Goal: Task Accomplishment & Management: Manage account settings

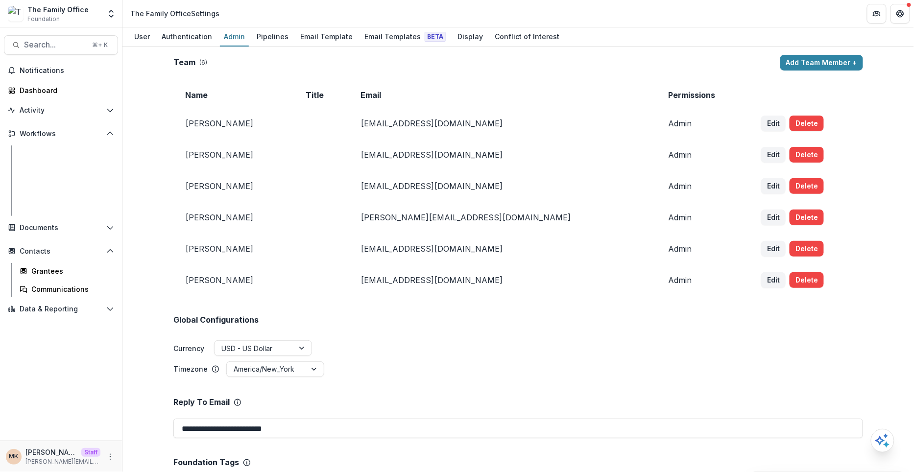
scroll to position [1209, 0]
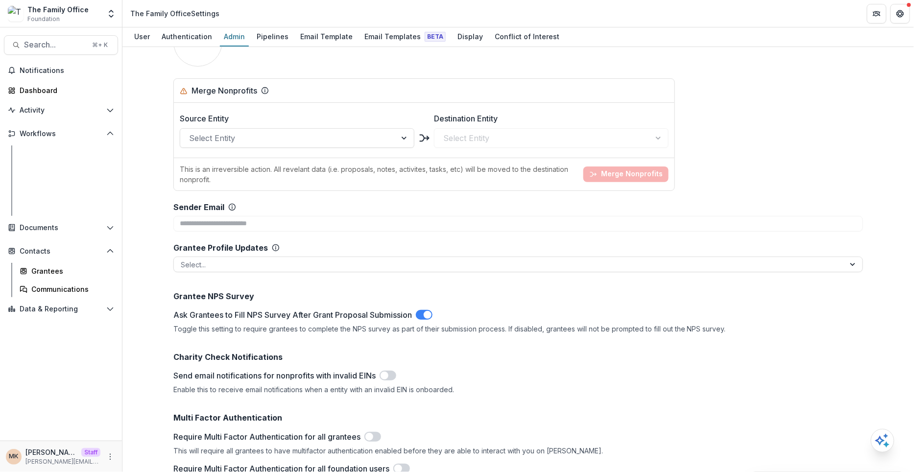
click at [48, 154] on div "Proposals" at bounding box center [70, 153] width 79 height 10
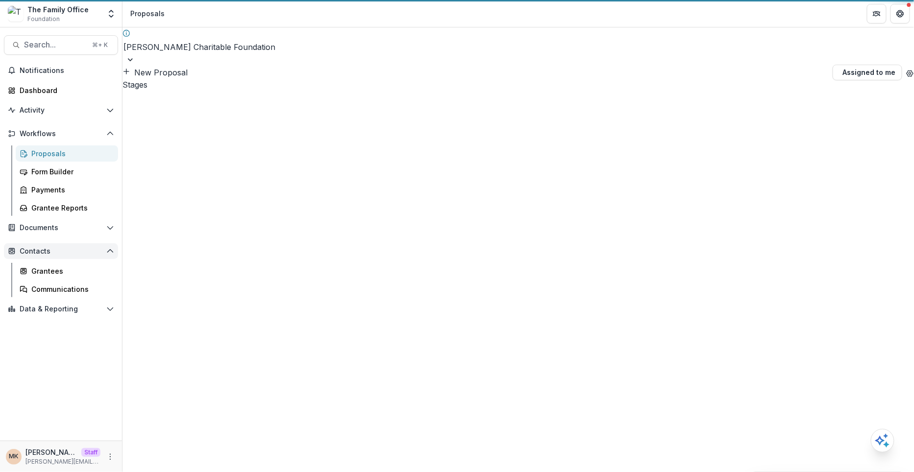
click at [36, 251] on span "Contacts" at bounding box center [61, 251] width 83 height 8
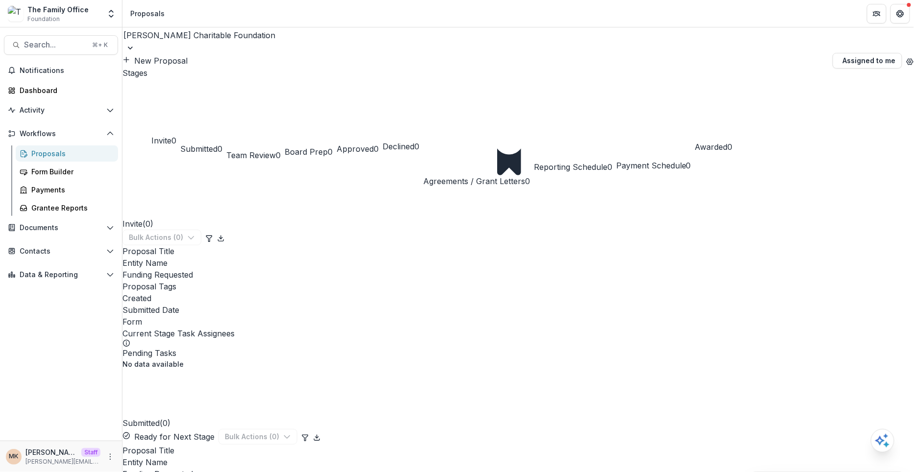
click at [225, 42] on div at bounding box center [518, 35] width 790 height 14
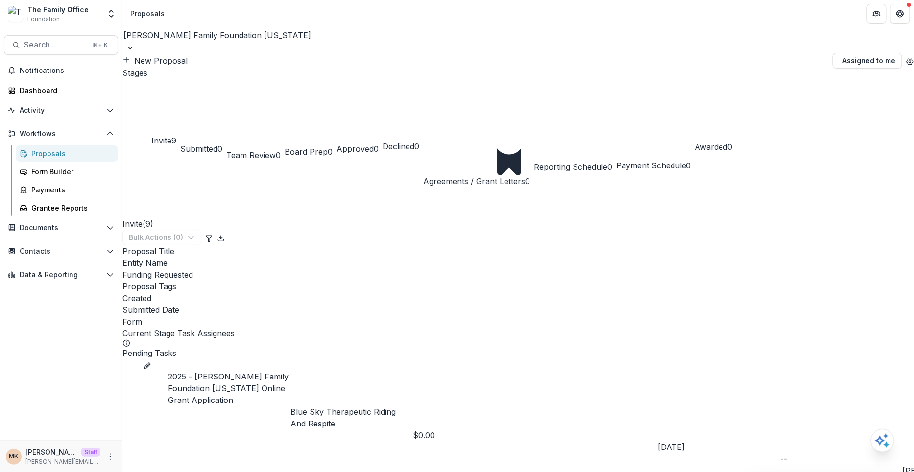
click at [167, 136] on span "Invite" at bounding box center [161, 141] width 20 height 10
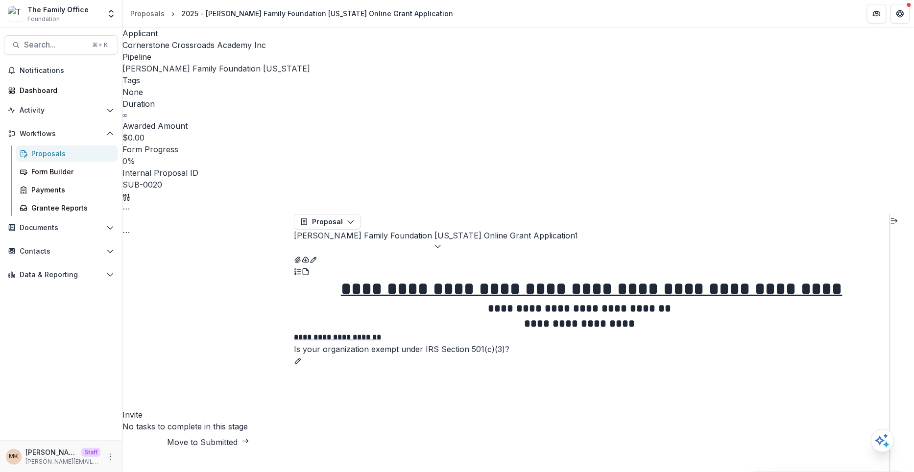
click at [430, 230] on button "Dugas Family Foundation Texas Online Grant Application 1" at bounding box center [436, 242] width 284 height 24
click at [109, 12] on icon "Open entity switcher" at bounding box center [111, 14] width 10 height 10
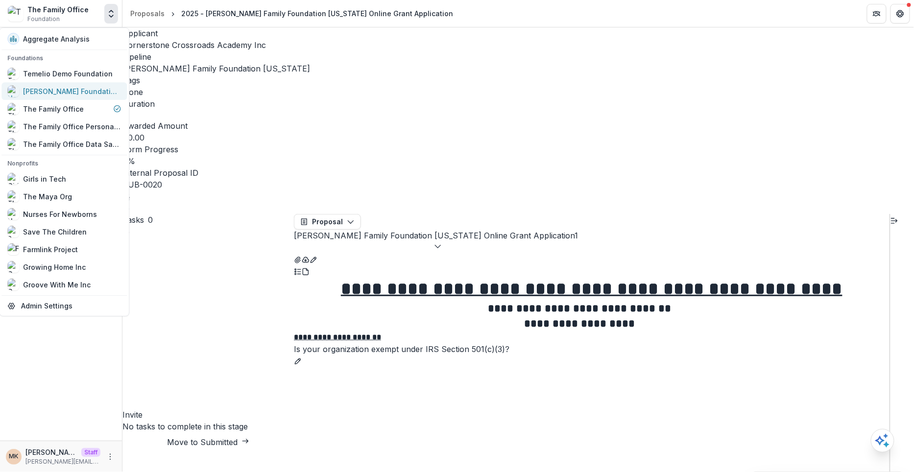
click at [73, 92] on div "[PERSON_NAME] Foundation Workflow Sandbox" at bounding box center [72, 91] width 98 height 10
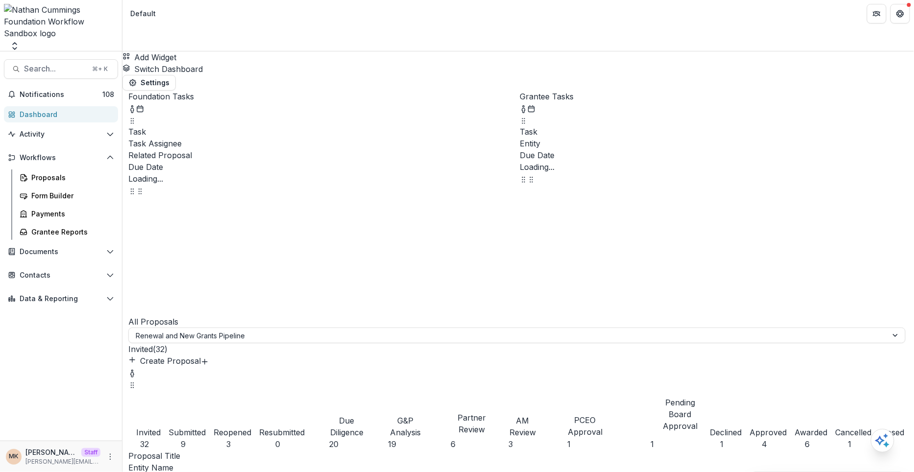
click at [20, 41] on icon "Open entity switcher" at bounding box center [15, 46] width 10 height 10
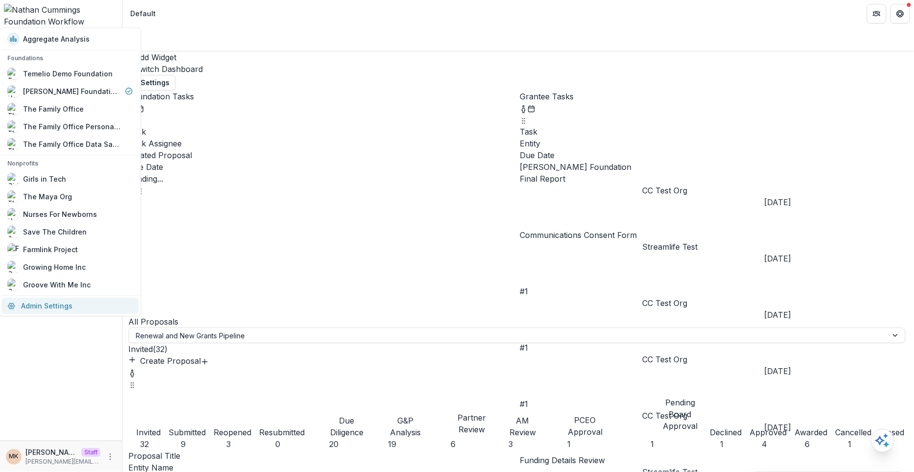
click at [45, 299] on link "Admin Settings" at bounding box center [69, 306] width 137 height 16
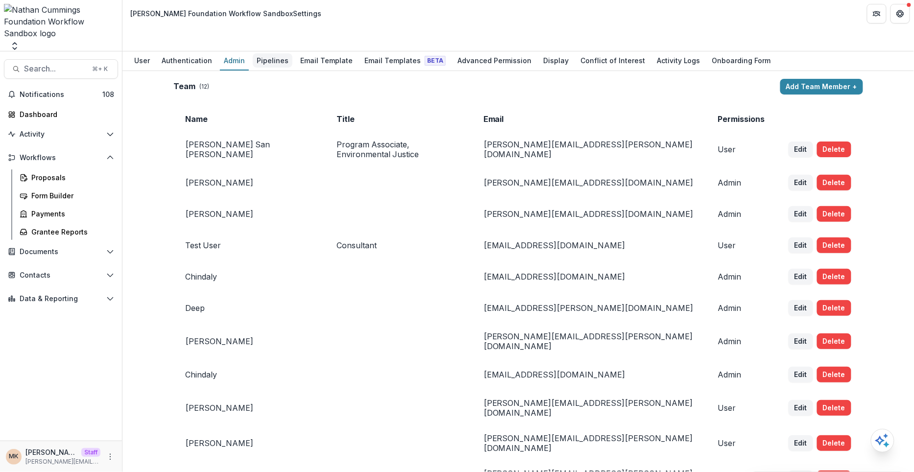
click at [267, 53] on div "Pipelines" at bounding box center [273, 60] width 40 height 14
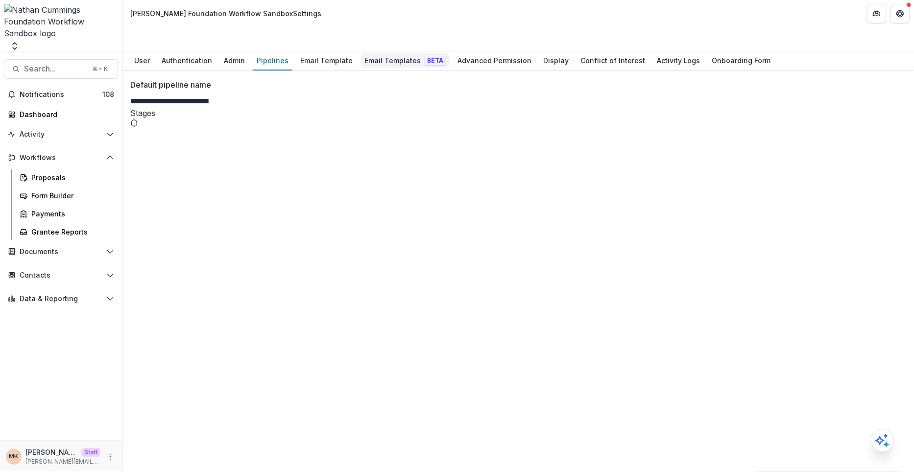
click at [408, 53] on div "Email Templates Beta" at bounding box center [405, 60] width 89 height 14
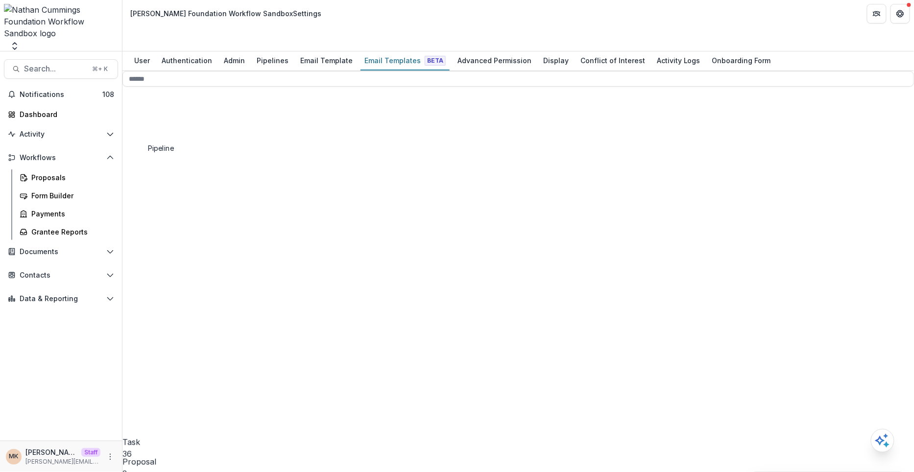
click at [176, 212] on div "Renewal and New Grants Pipeline 15" at bounding box center [212, 387] width 164 height 351
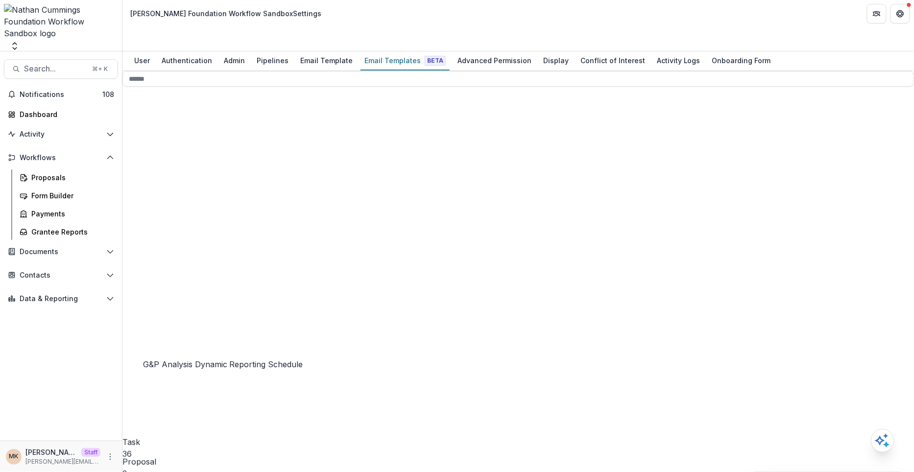
click at [190, 370] on span "Task Assignee" at bounding box center [186, 375] width 53 height 10
click at [43, 172] on div "Proposals" at bounding box center [70, 177] width 79 height 10
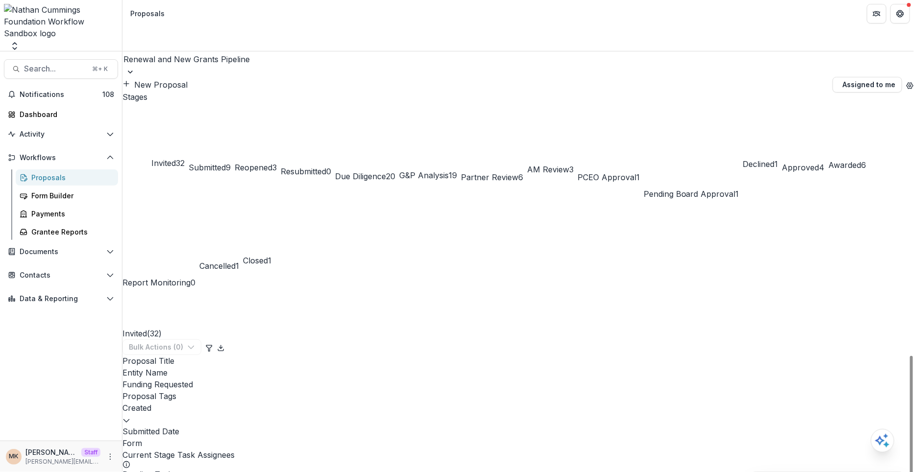
click at [386, 171] on span "Due Diligence" at bounding box center [360, 176] width 51 height 10
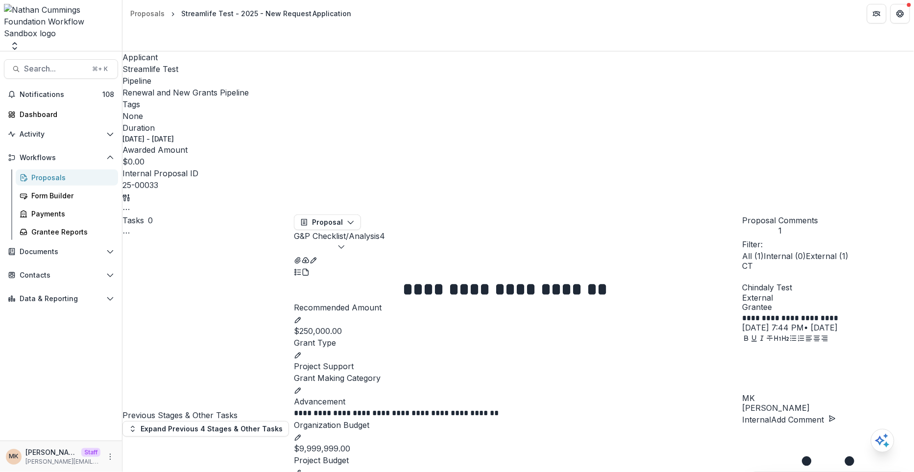
select select "**********"
type input "****"
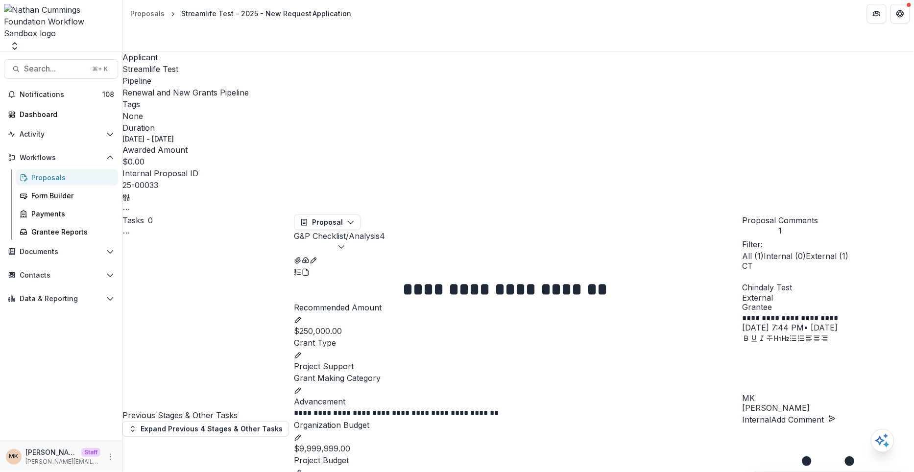
type input "****"
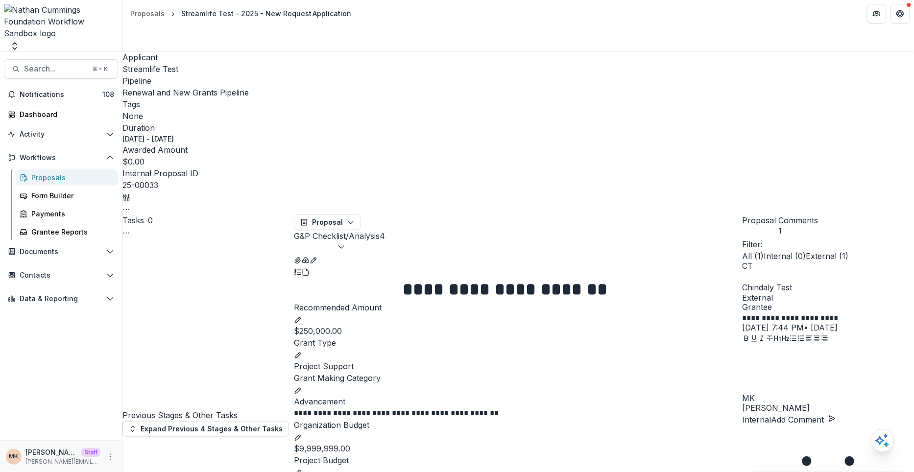
type input "**********"
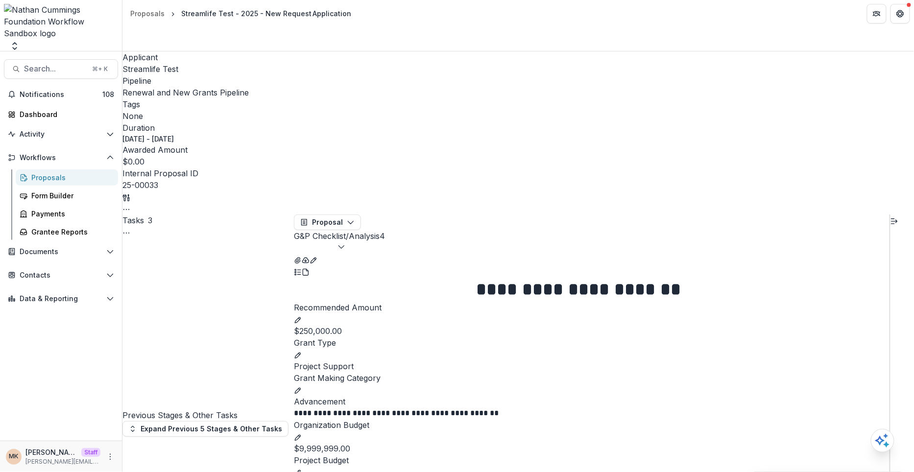
click at [291, 215] on div "Tasks 3 Show Cancelled Tasks" at bounding box center [207, 227] width 171 height 24
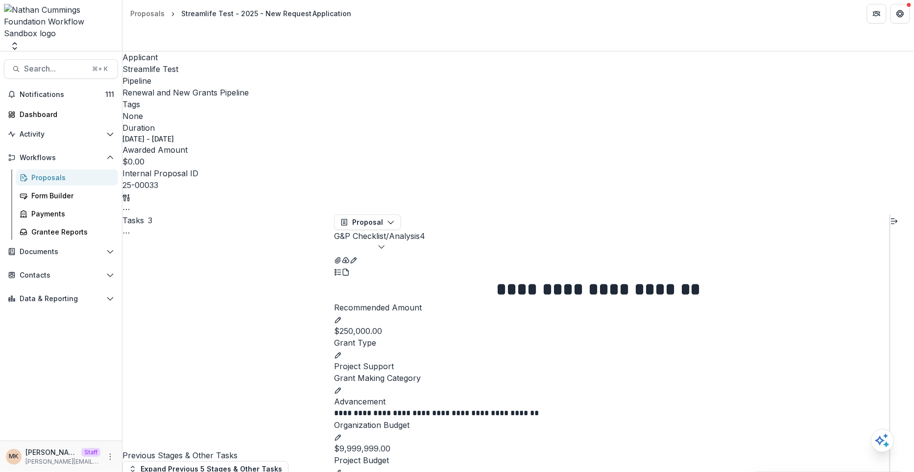
drag, startPoint x: 293, startPoint y: 68, endPoint x: 204, endPoint y: 6, distance: 108.2
click at [46, 267] on button "Contacts" at bounding box center [61, 275] width 114 height 16
click at [43, 308] on div "Communications" at bounding box center [70, 313] width 79 height 10
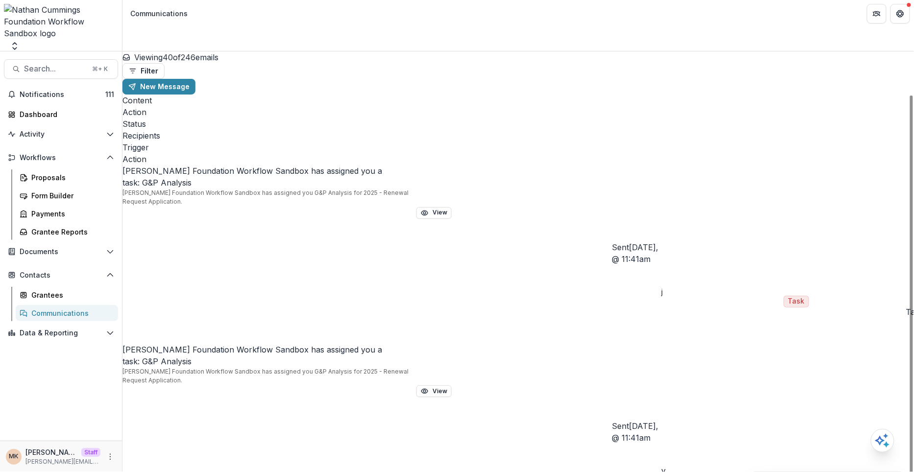
click at [264, 189] on p "Nathan Cummings Foundation Workflow Sandbox has assigned you G&P Analysis for 2…" at bounding box center [269, 198] width 294 height 18
click at [448, 207] on button "View" at bounding box center [433, 213] width 35 height 12
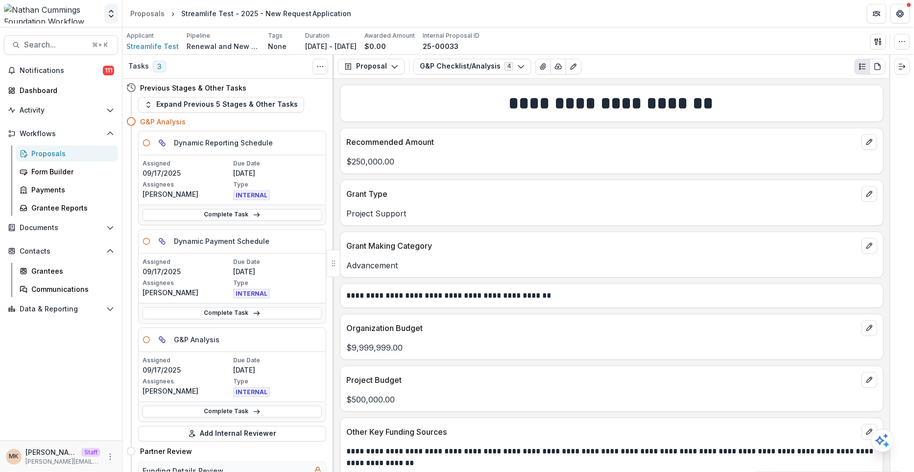
click at [109, 14] on icon "Open entity switcher" at bounding box center [111, 14] width 10 height 10
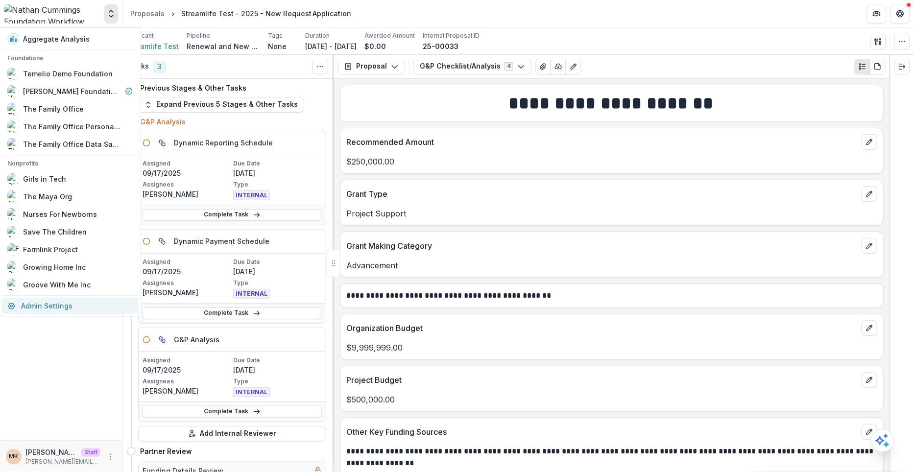
click at [54, 306] on link "Admin Settings" at bounding box center [69, 306] width 137 height 16
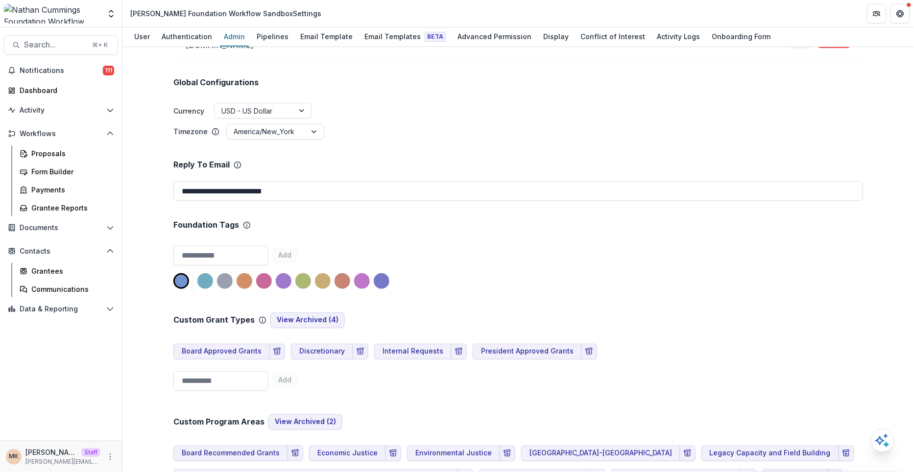
scroll to position [469, 0]
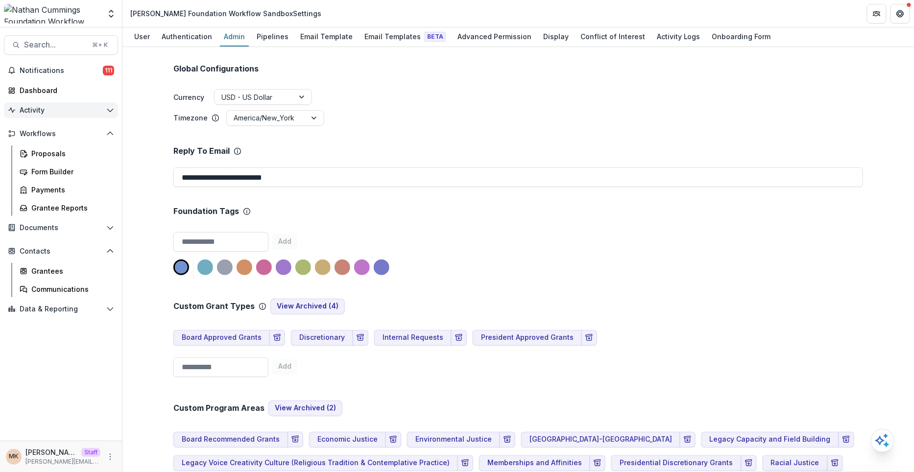
click at [65, 112] on span "Activity" at bounding box center [61, 110] width 83 height 8
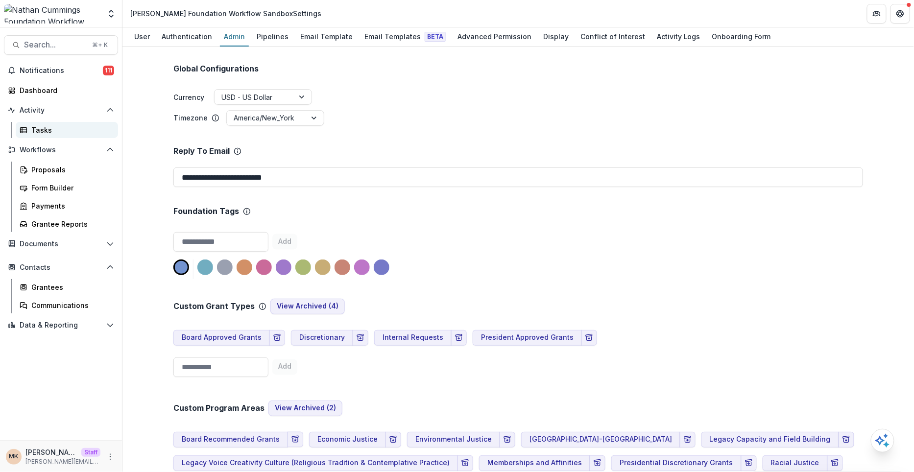
click at [57, 128] on div "Tasks" at bounding box center [70, 130] width 79 height 10
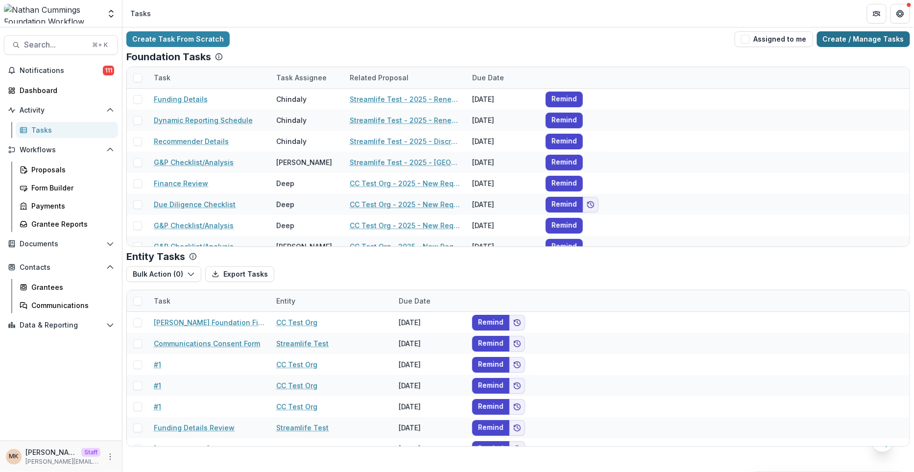
click at [853, 38] on link "Create / Manage Tasks" at bounding box center [863, 39] width 93 height 16
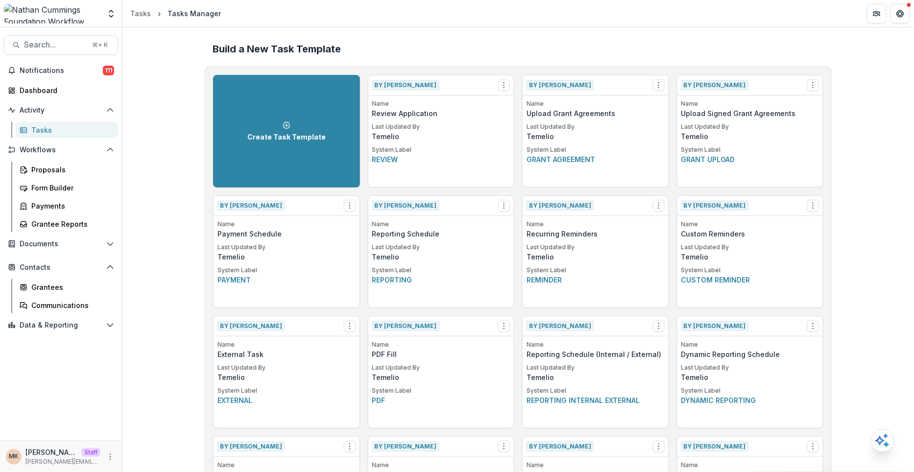
scroll to position [826, 0]
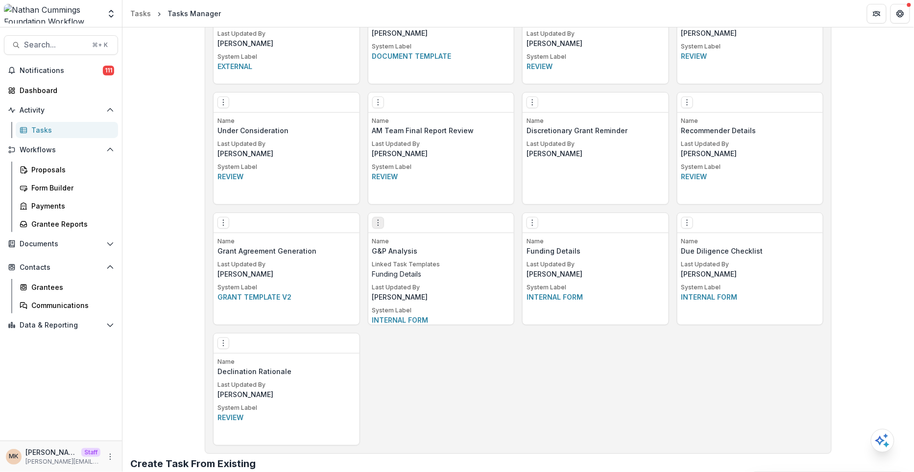
click at [375, 220] on icon "Options" at bounding box center [378, 223] width 8 height 8
click at [404, 241] on link "Edit" at bounding box center [433, 242] width 120 height 16
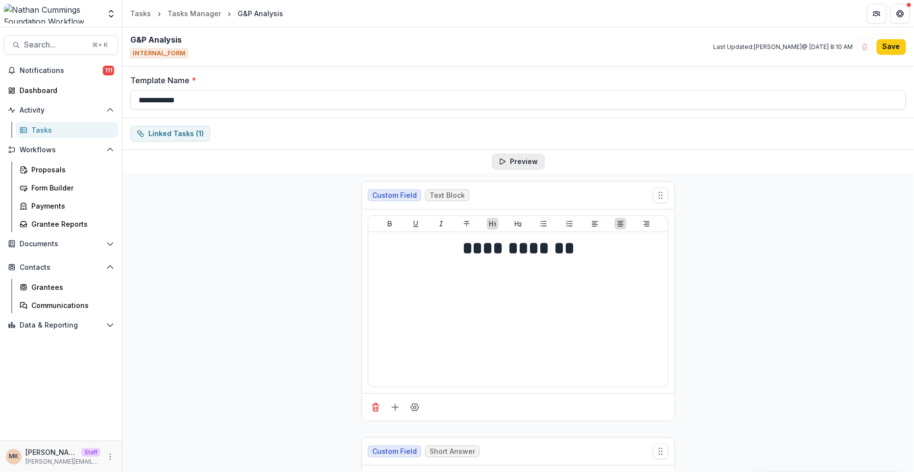
click at [529, 159] on button "Preview" at bounding box center [518, 162] width 52 height 16
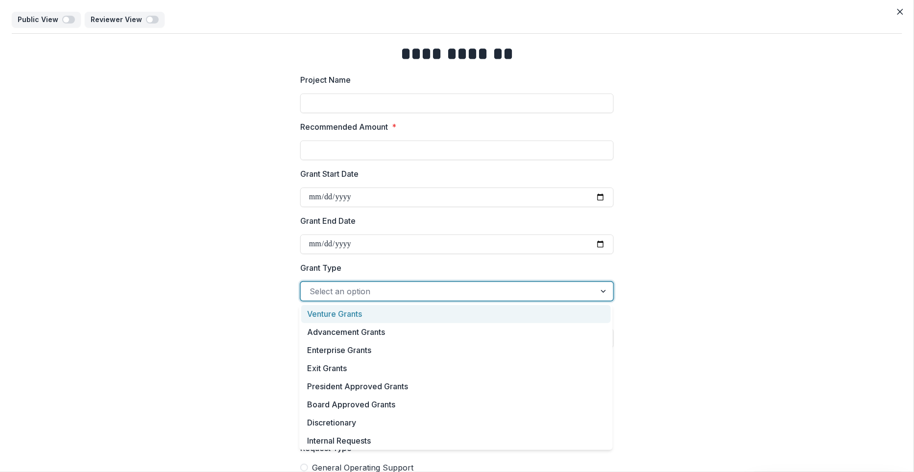
click at [405, 286] on div at bounding box center [448, 292] width 277 height 14
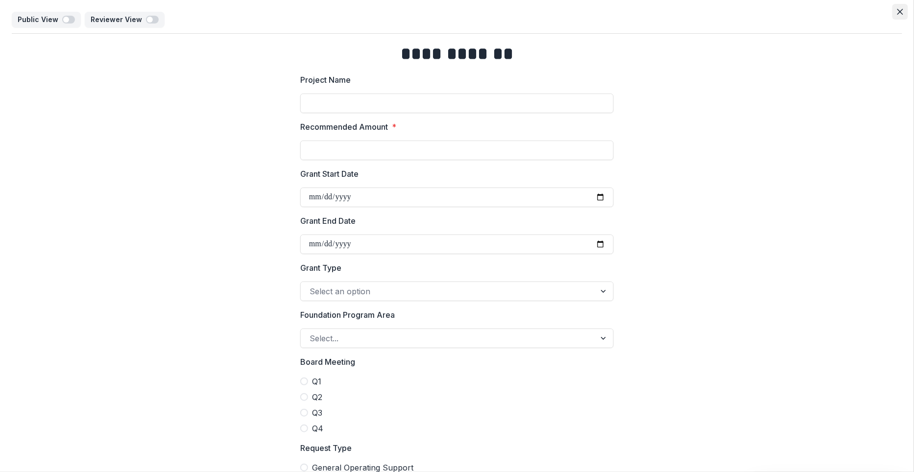
click at [893, 13] on button "Close" at bounding box center [901, 12] width 16 height 16
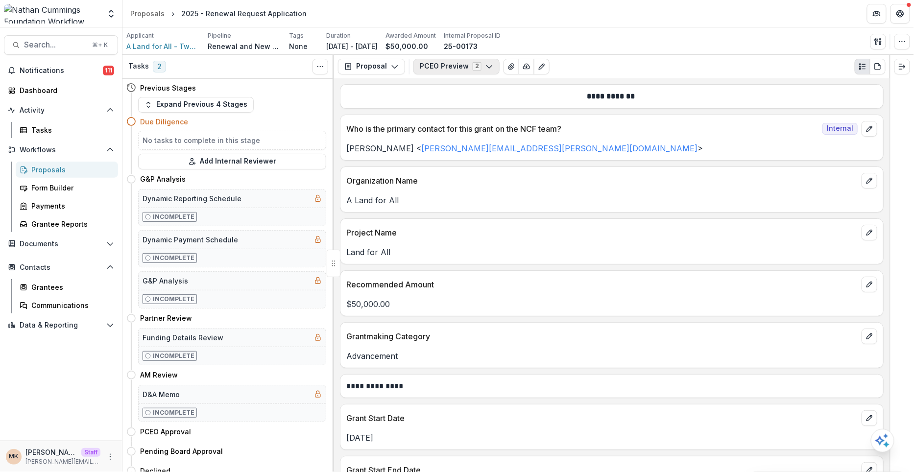
click at [449, 65] on button "PCEO Preview 2" at bounding box center [456, 67] width 86 height 16
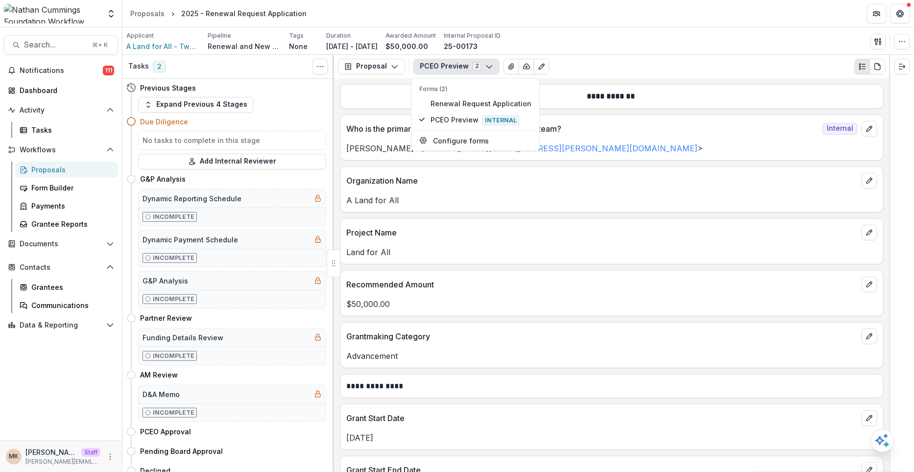
click at [449, 65] on button "PCEO Preview 2" at bounding box center [456, 67] width 86 height 16
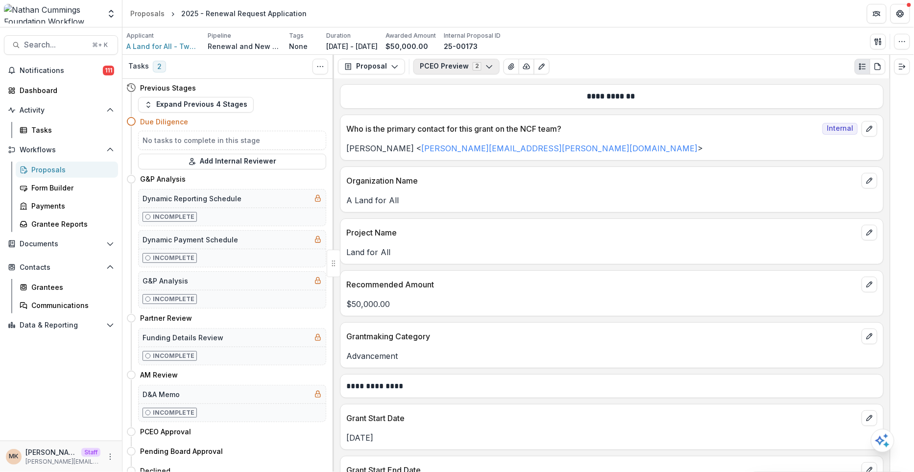
click at [468, 72] on button "PCEO Preview 2" at bounding box center [456, 67] width 86 height 16
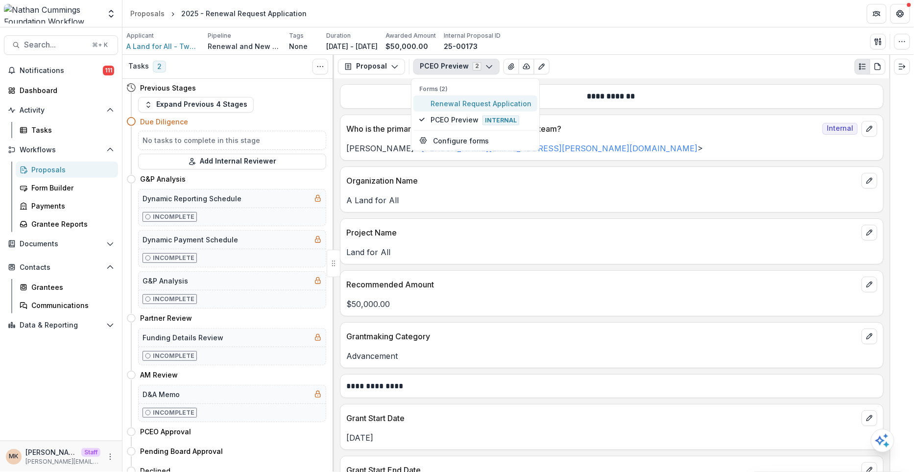
click at [459, 103] on span "Renewal Request Application" at bounding box center [481, 103] width 101 height 10
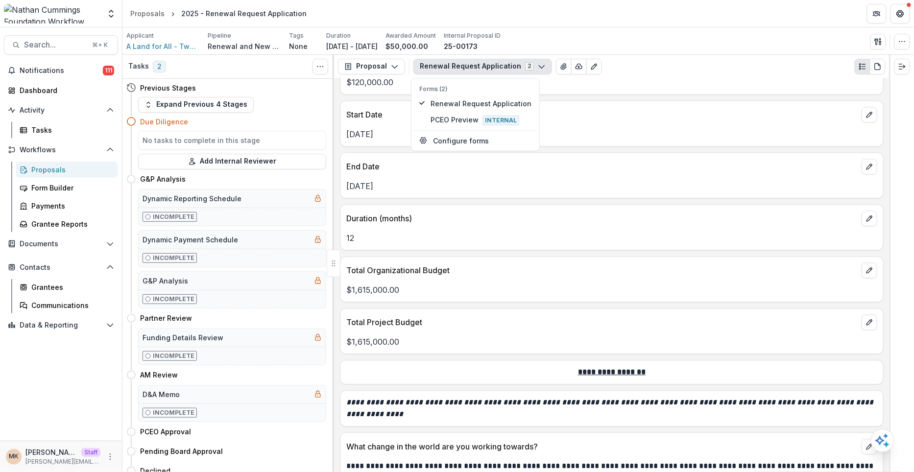
click at [551, 283] on div "$1,615,000.00" at bounding box center [611, 288] width 543 height 18
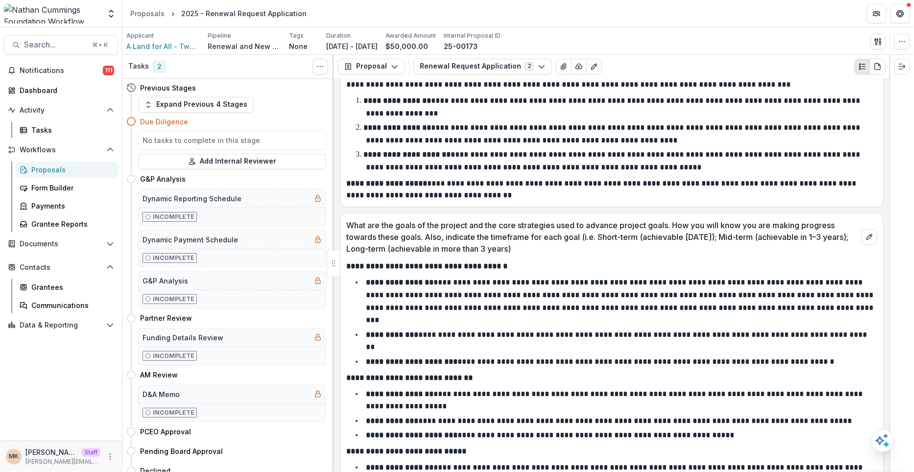
scroll to position [1403, 0]
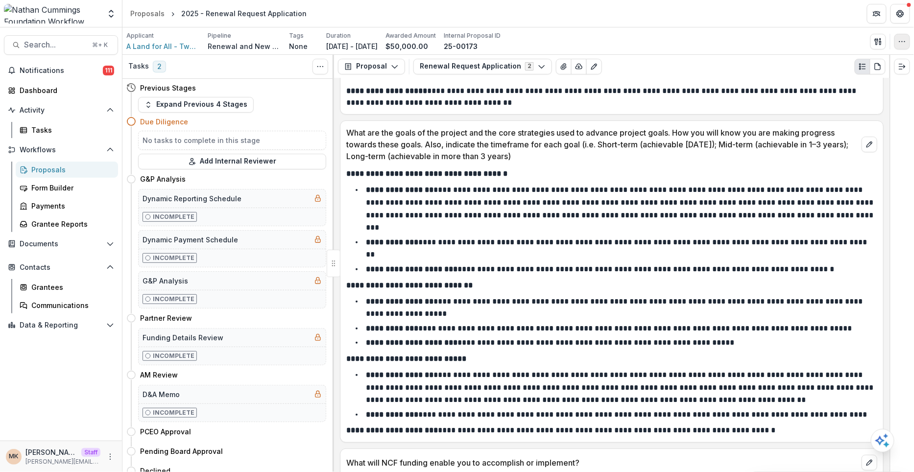
click at [904, 42] on icon "button" at bounding box center [902, 42] width 8 height 8
click at [882, 42] on icon "button" at bounding box center [878, 42] width 8 height 8
click at [900, 44] on icon "button" at bounding box center [902, 42] width 8 height 8
click at [880, 40] on icon "button" at bounding box center [878, 42] width 8 height 8
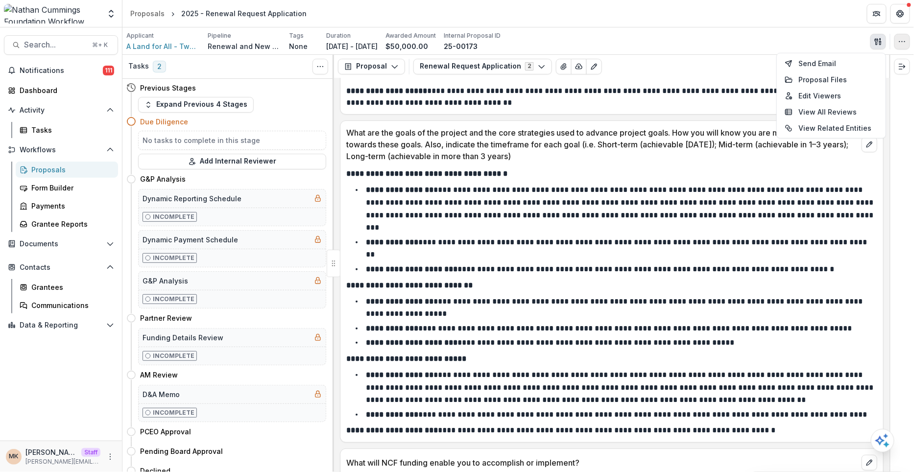
click at [901, 38] on icon "button" at bounding box center [902, 42] width 8 height 8
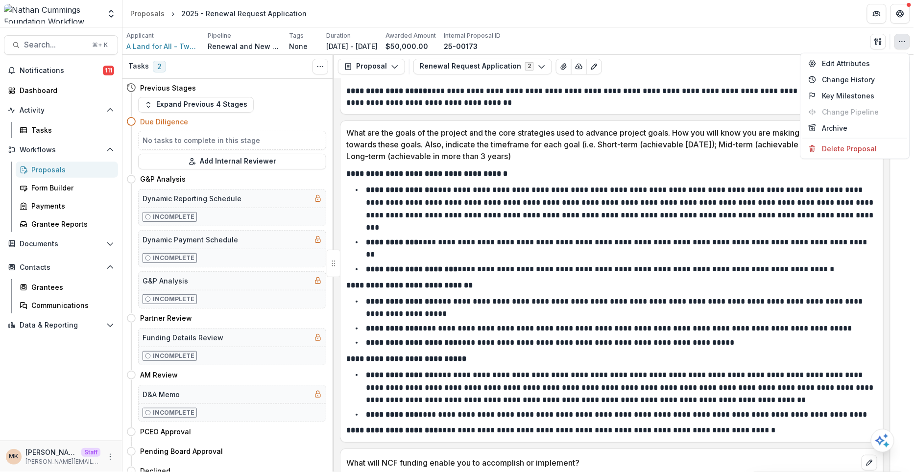
click at [743, 220] on p "**********" at bounding box center [620, 208] width 509 height 45
click at [166, 48] on span "A Land for All - Two States One Homeland" at bounding box center [162, 46] width 73 height 10
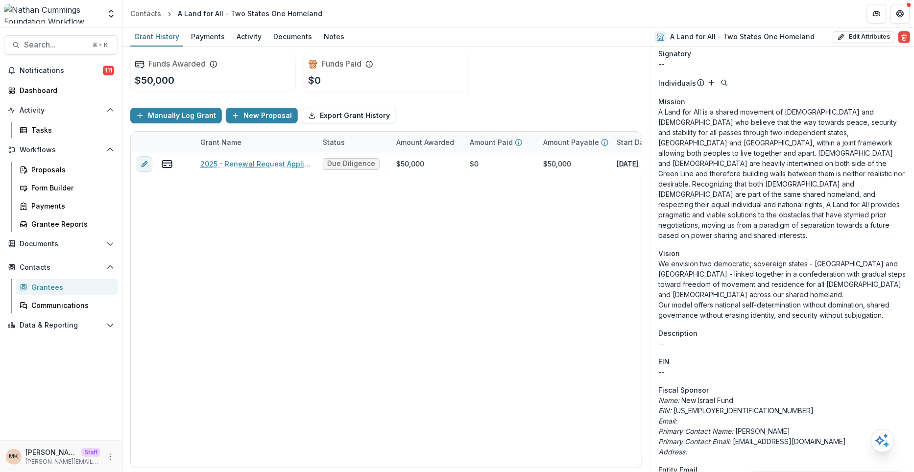
scroll to position [285, 0]
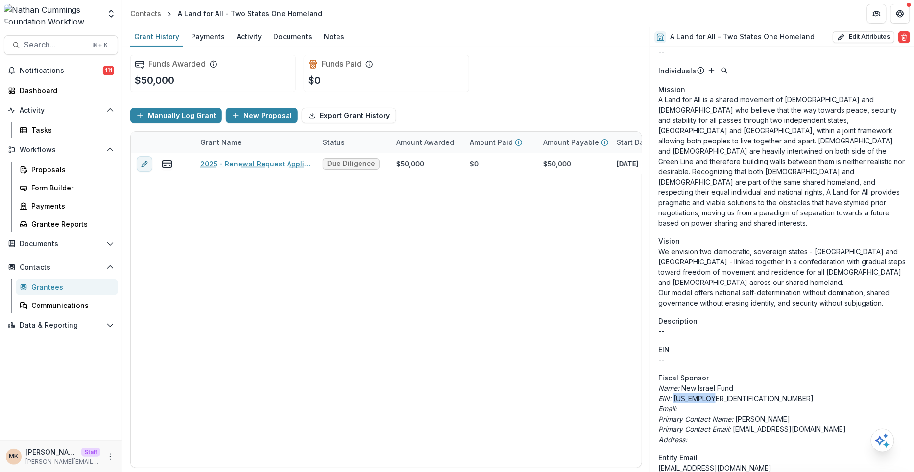
drag, startPoint x: 675, startPoint y: 386, endPoint x: 729, endPoint y: 387, distance: 54.4
click at [729, 393] on p "EIN: 94-2607722" at bounding box center [782, 398] width 248 height 10
copy p "94-2607722"
click at [865, 31] on button "Edit Attributes" at bounding box center [864, 37] width 62 height 12
select select
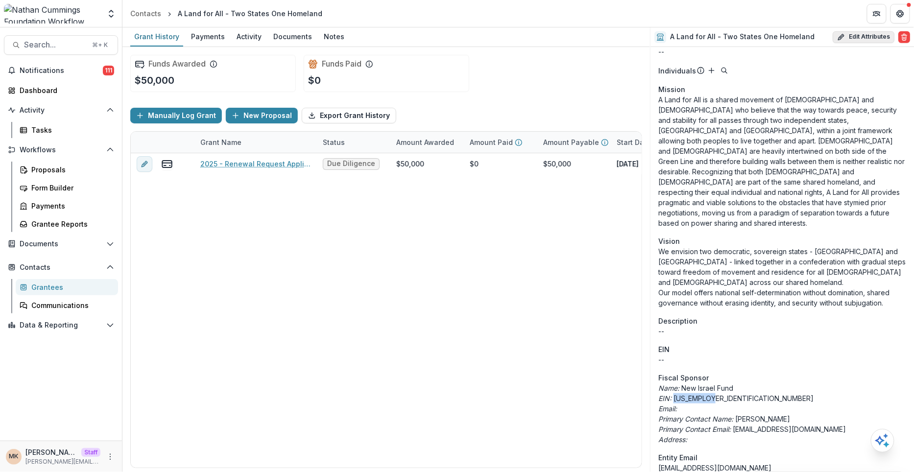
select select
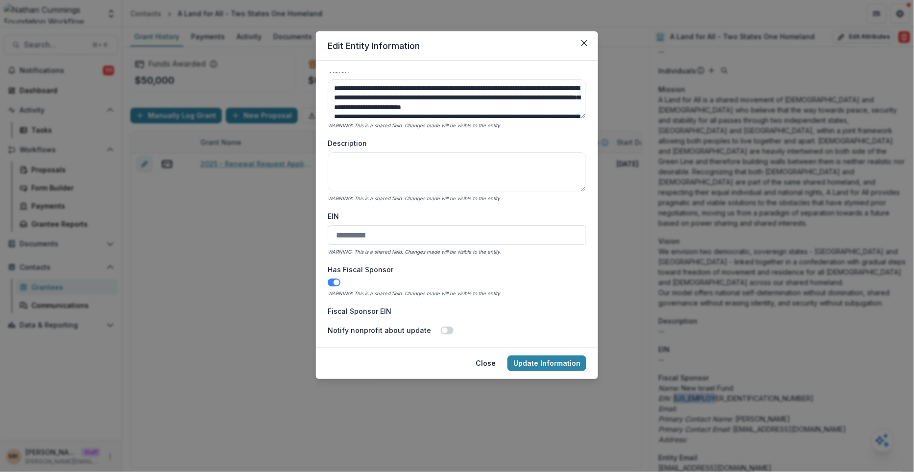
scroll to position [242, 0]
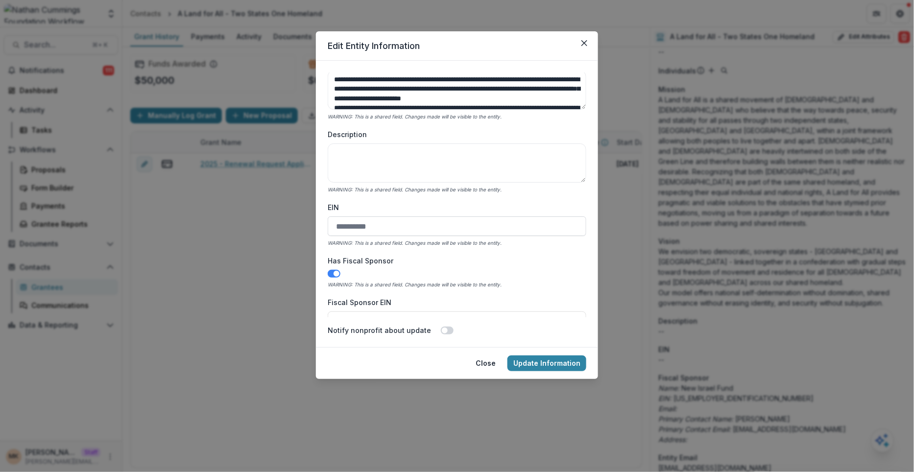
click at [367, 218] on input "EIN" at bounding box center [457, 227] width 259 height 20
paste input "**********"
click at [350, 226] on input "**********" at bounding box center [457, 227] width 259 height 20
type input "**********"
click at [538, 361] on button "Update Information" at bounding box center [546, 364] width 79 height 16
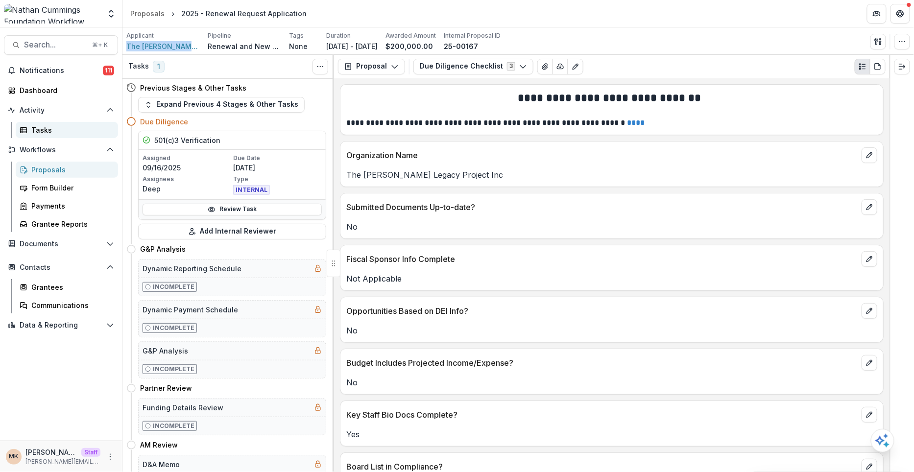
click at [51, 131] on div "Tasks" at bounding box center [70, 130] width 79 height 10
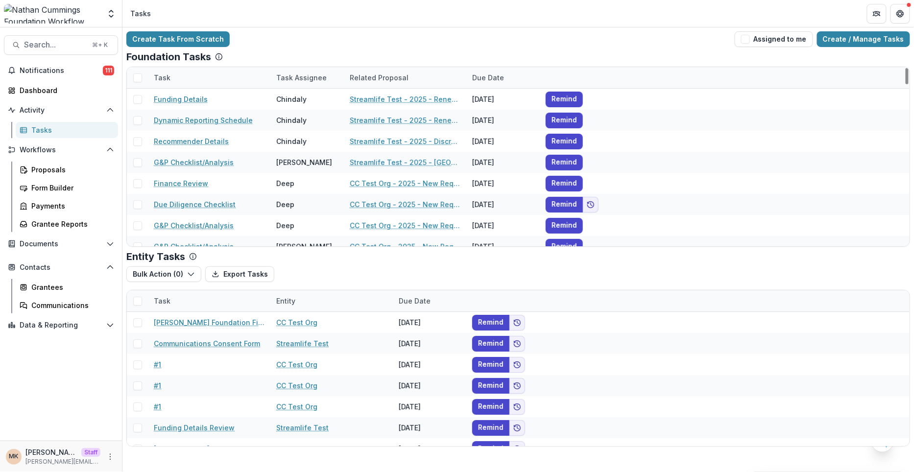
click at [390, 77] on div "Related Proposal" at bounding box center [379, 77] width 71 height 10
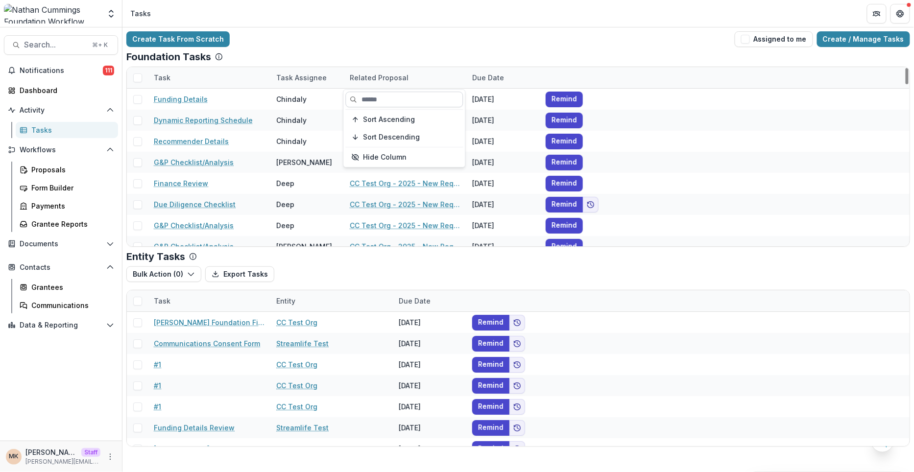
click at [390, 94] on input at bounding box center [405, 100] width 118 height 16
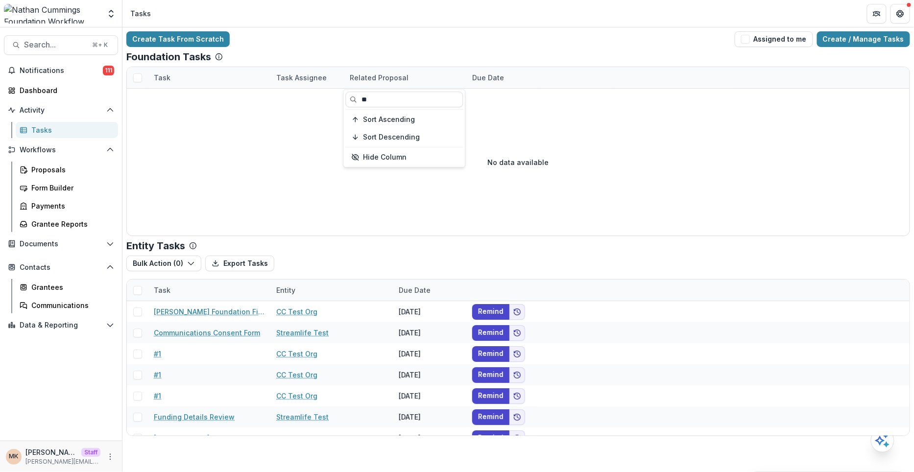
type input "*"
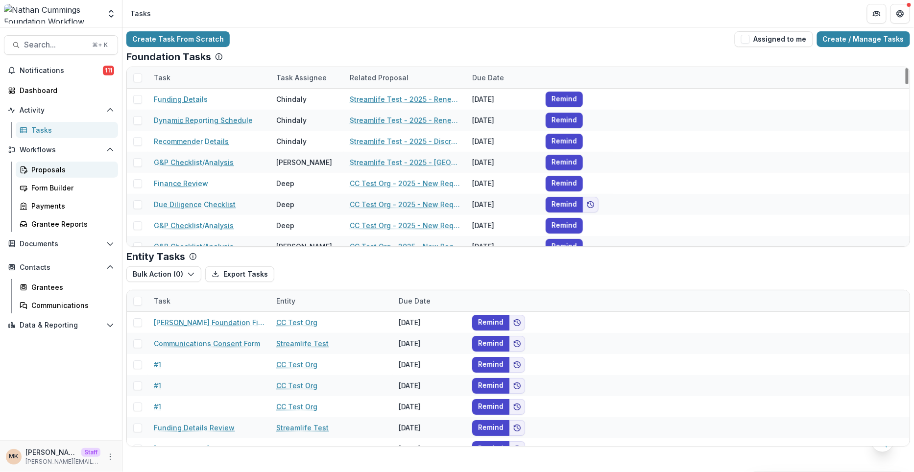
click at [43, 166] on div "Proposals" at bounding box center [70, 170] width 79 height 10
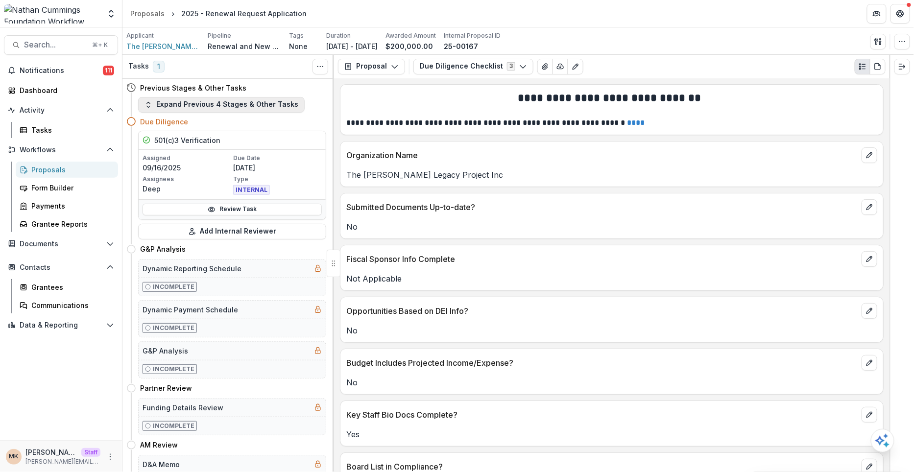
click at [202, 104] on button "Expand Previous 4 Stages & Other Tasks" at bounding box center [221, 105] width 167 height 16
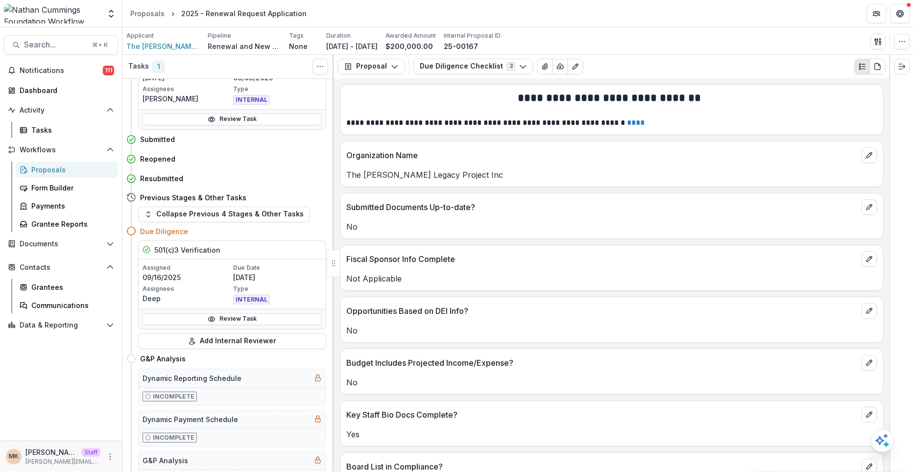
scroll to position [182, 0]
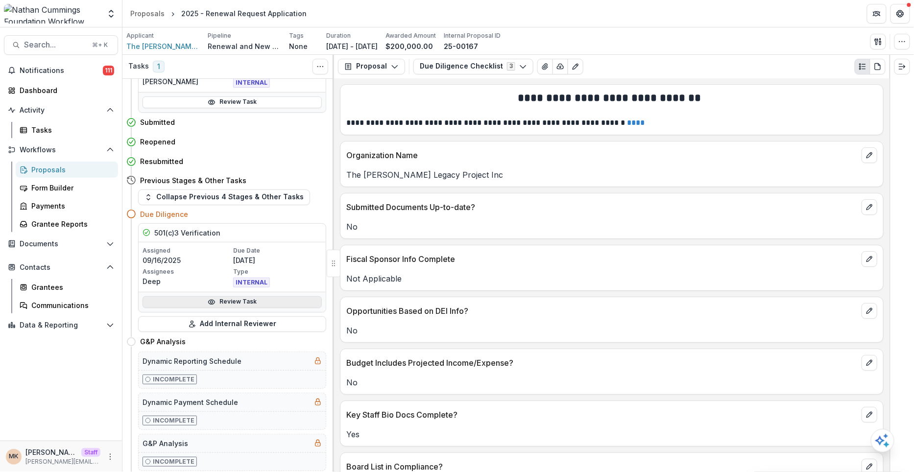
click at [208, 298] on icon at bounding box center [212, 302] width 8 height 8
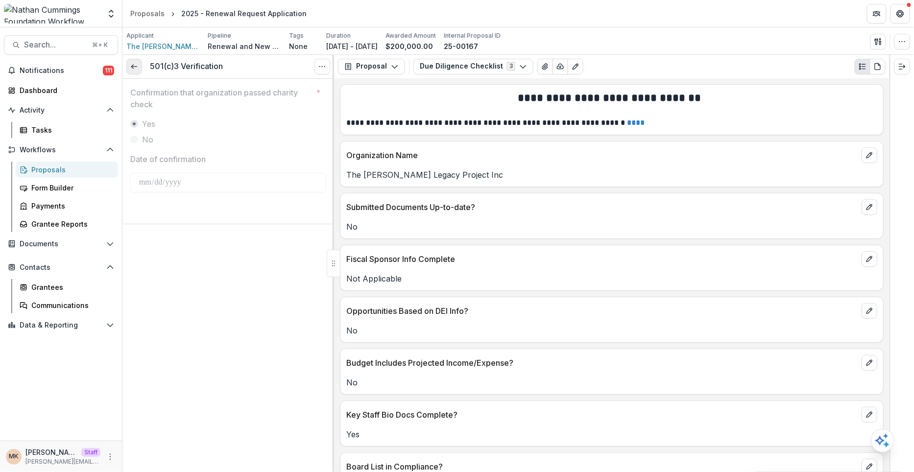
click at [136, 69] on icon at bounding box center [134, 67] width 8 height 8
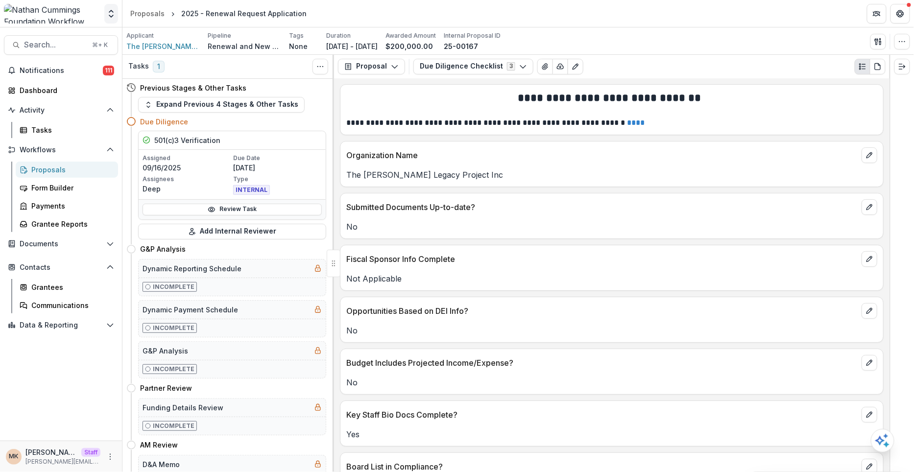
click at [118, 16] on button "Open entity switcher" at bounding box center [111, 14] width 14 height 20
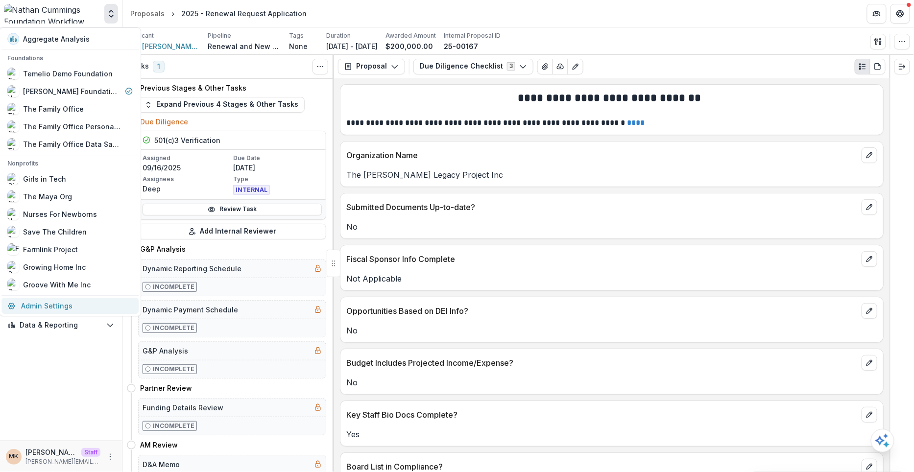
click at [61, 303] on link "Admin Settings" at bounding box center [69, 306] width 137 height 16
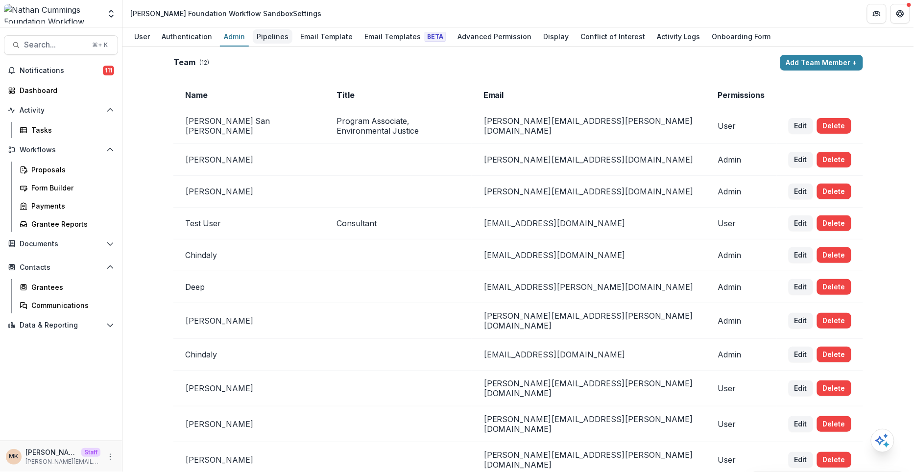
click at [271, 42] on div "Pipelines" at bounding box center [273, 36] width 40 height 14
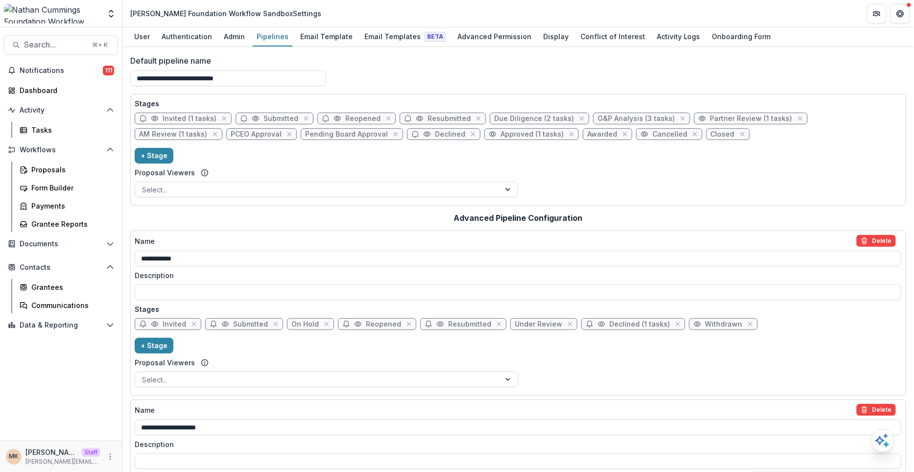
click at [529, 115] on span "Due Diligence (2 tasks)" at bounding box center [534, 119] width 80 height 8
select select "******"
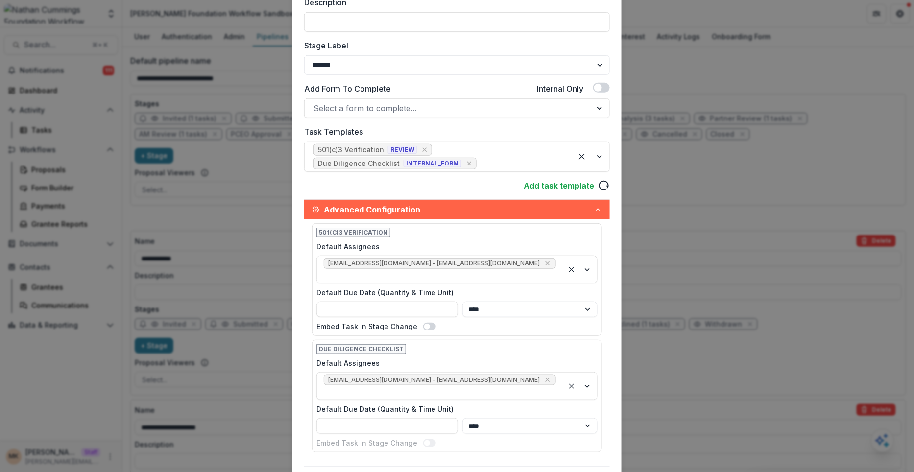
scroll to position [163, 0]
click at [687, 173] on div "**********" at bounding box center [457, 236] width 914 height 472
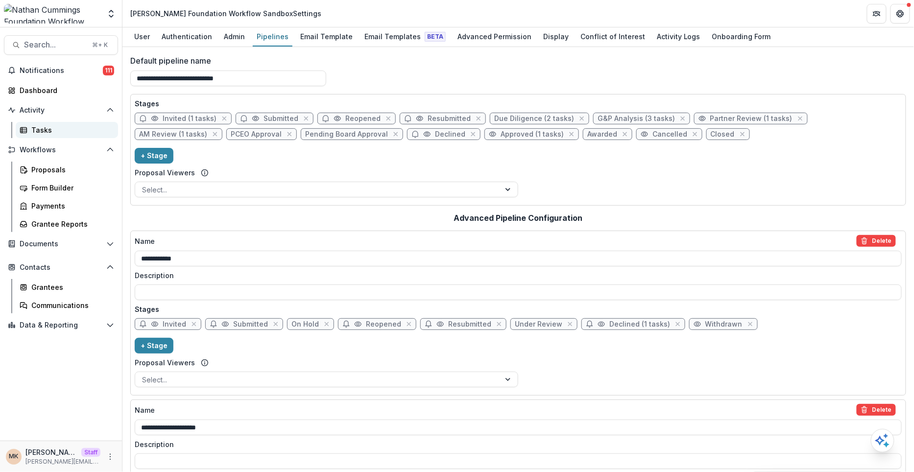
click at [57, 135] on link "Tasks" at bounding box center [67, 130] width 102 height 16
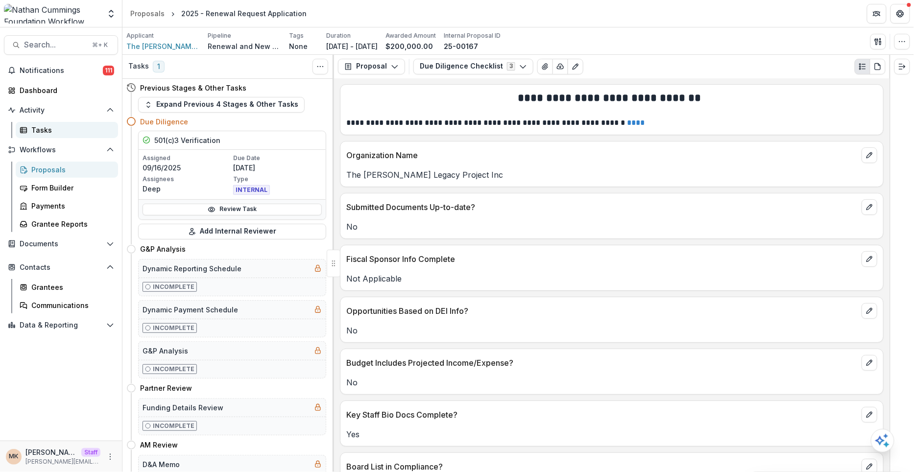
click at [66, 126] on div "Tasks" at bounding box center [70, 130] width 79 height 10
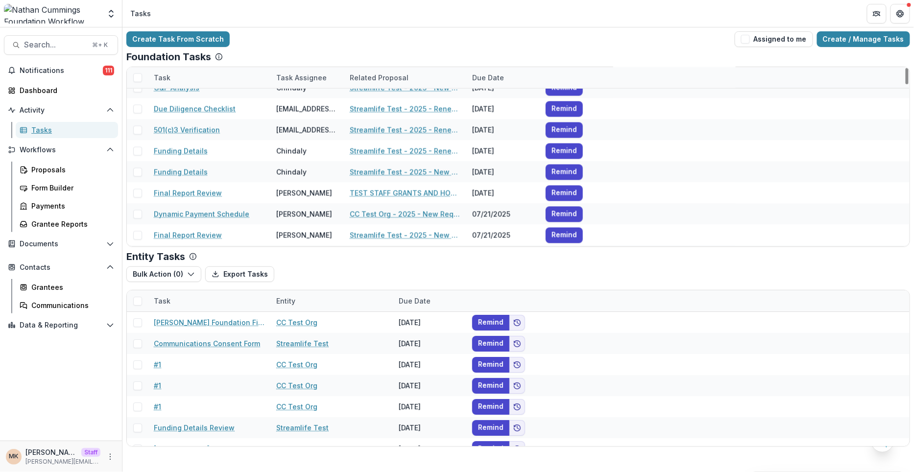
scroll to position [598, 0]
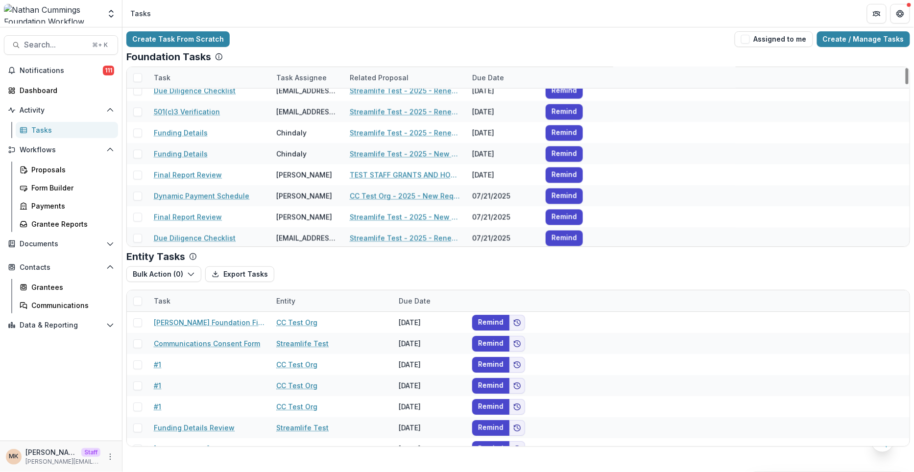
click at [209, 75] on div "Task" at bounding box center [209, 77] width 122 height 21
click at [207, 103] on input at bounding box center [209, 100] width 118 height 16
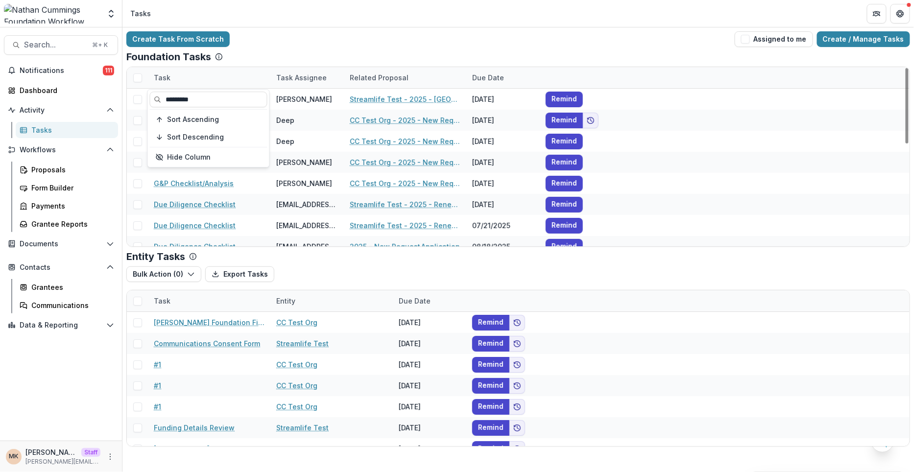
type input "*********"
click at [299, 54] on div "Foundation Tasks" at bounding box center [518, 57] width 784 height 12
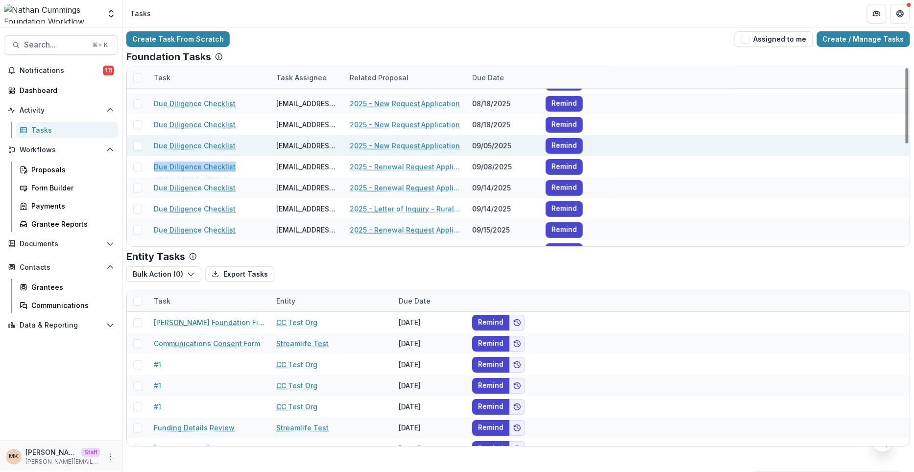
scroll to position [144, 0]
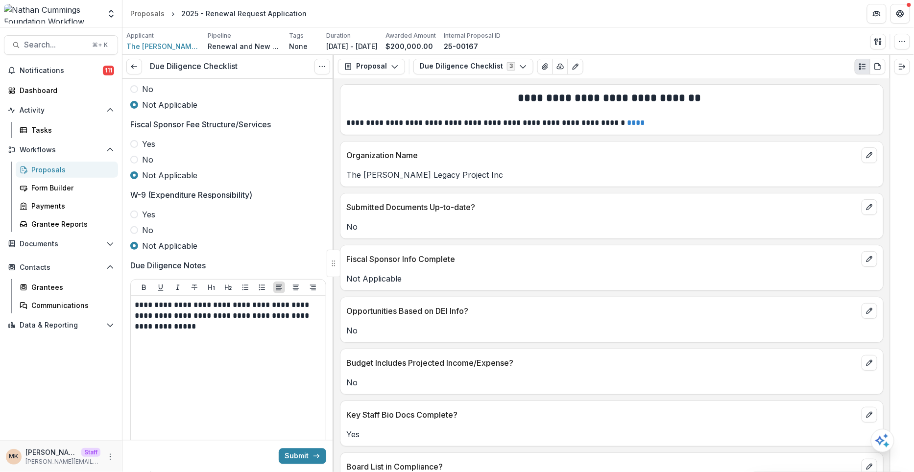
scroll to position [2081, 0]
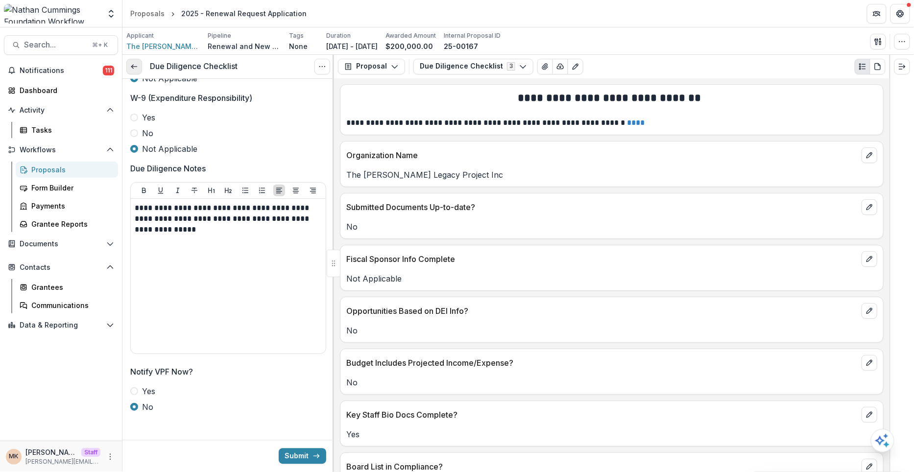
click at [134, 68] on icon at bounding box center [134, 67] width 8 height 8
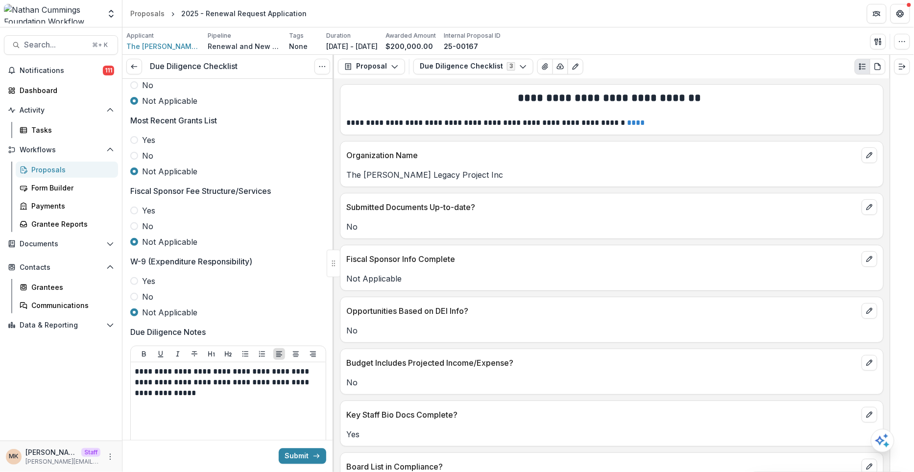
scroll to position [2081, 0]
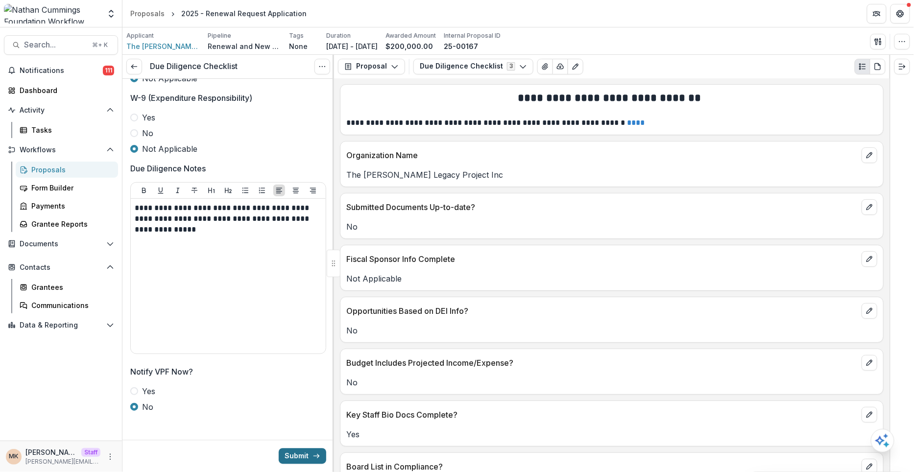
click at [292, 459] on button "Submit" at bounding box center [303, 457] width 48 height 16
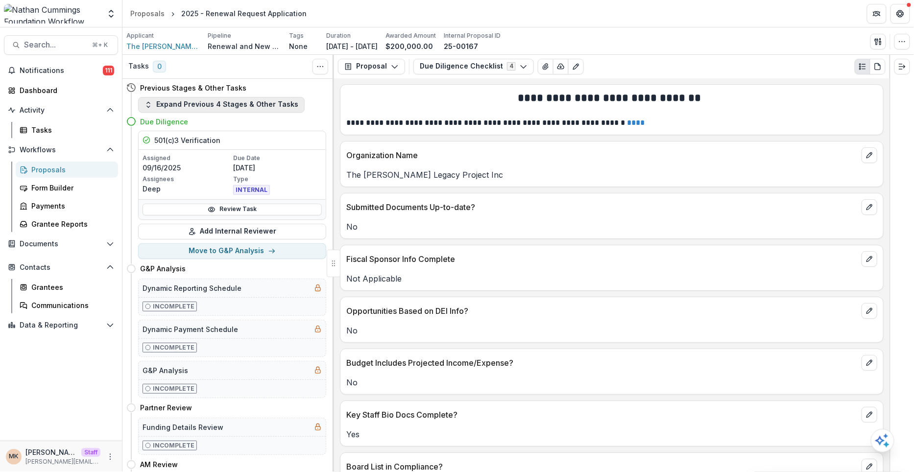
click at [258, 98] on button "Expand Previous 4 Stages & Other Tasks" at bounding box center [221, 105] width 167 height 16
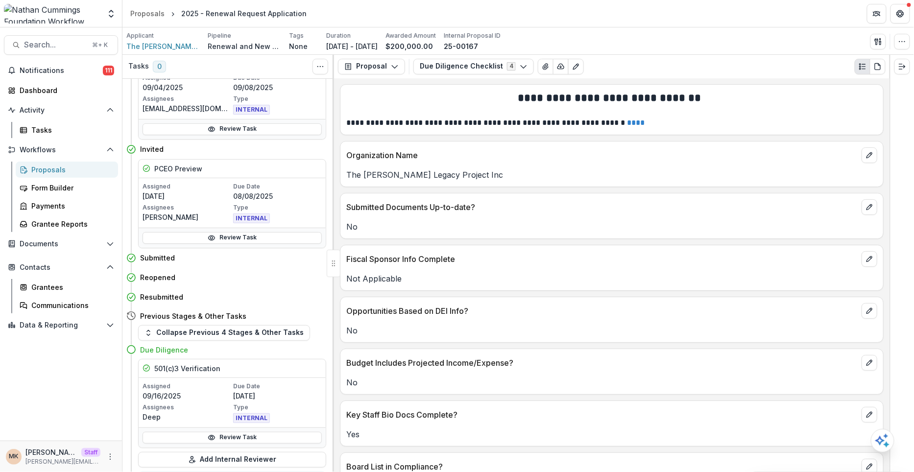
scroll to position [196, 0]
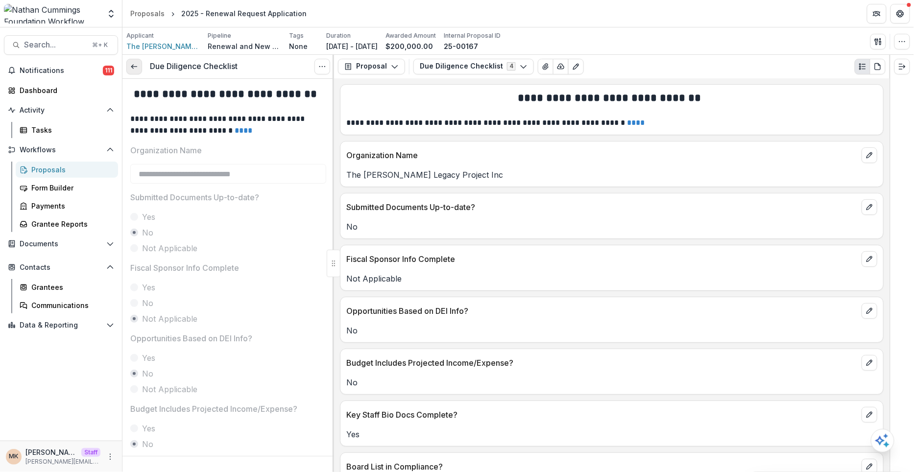
click at [140, 64] on link at bounding box center [134, 67] width 16 height 16
